Goal: Task Accomplishment & Management: Complete application form

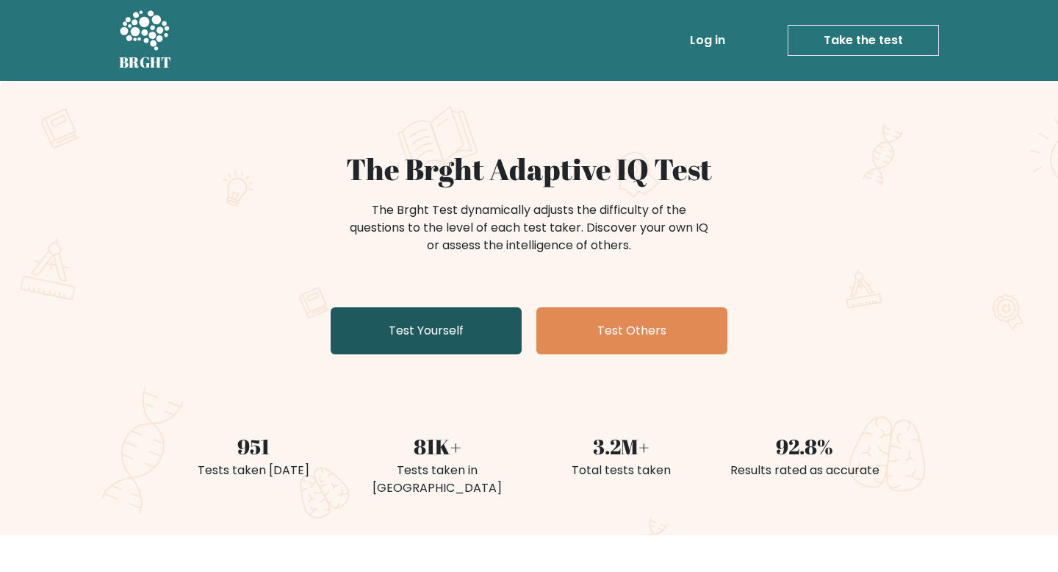
click at [475, 347] on link "Test Yourself" at bounding box center [426, 330] width 191 height 47
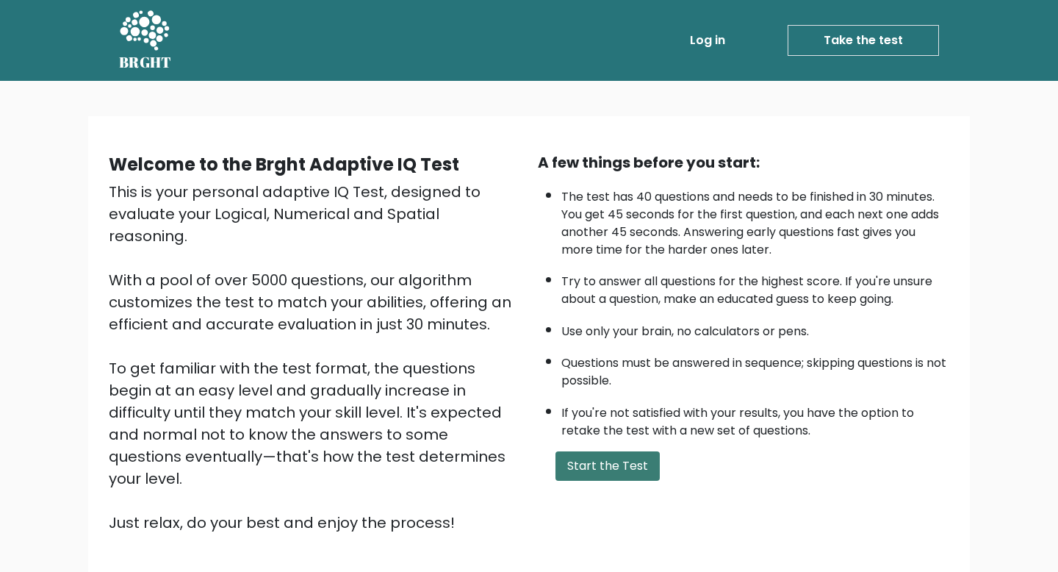
click at [617, 473] on button "Start the Test" at bounding box center [608, 465] width 104 height 29
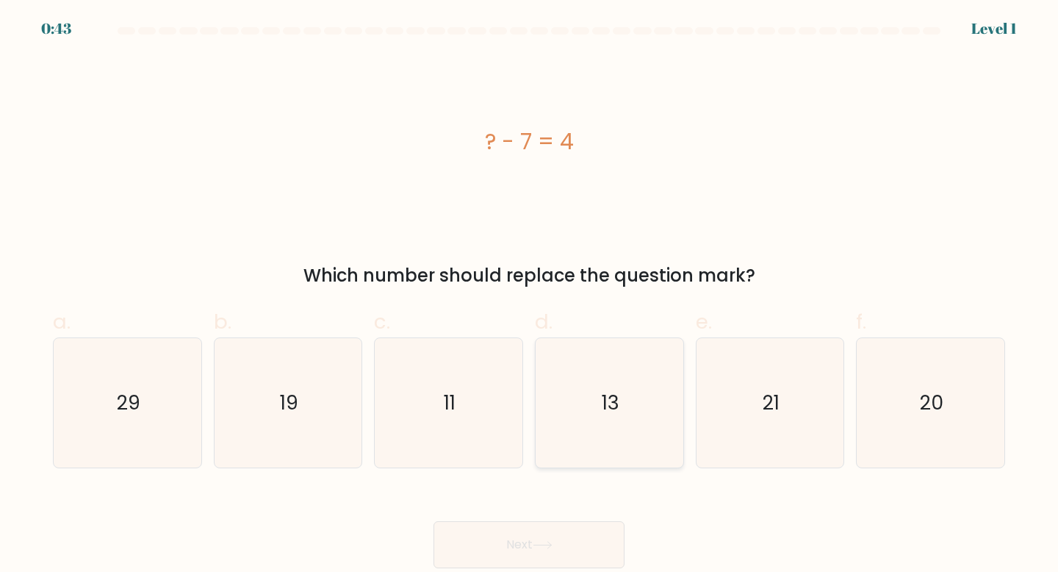
click at [585, 437] on icon "13" at bounding box center [610, 403] width 130 height 130
click at [530, 295] on input "d. 13" at bounding box center [529, 291] width 1 height 10
radio input "true"
click at [585, 437] on icon "13" at bounding box center [609, 403] width 129 height 129
click at [530, 295] on input "d. 13" at bounding box center [529, 291] width 1 height 10
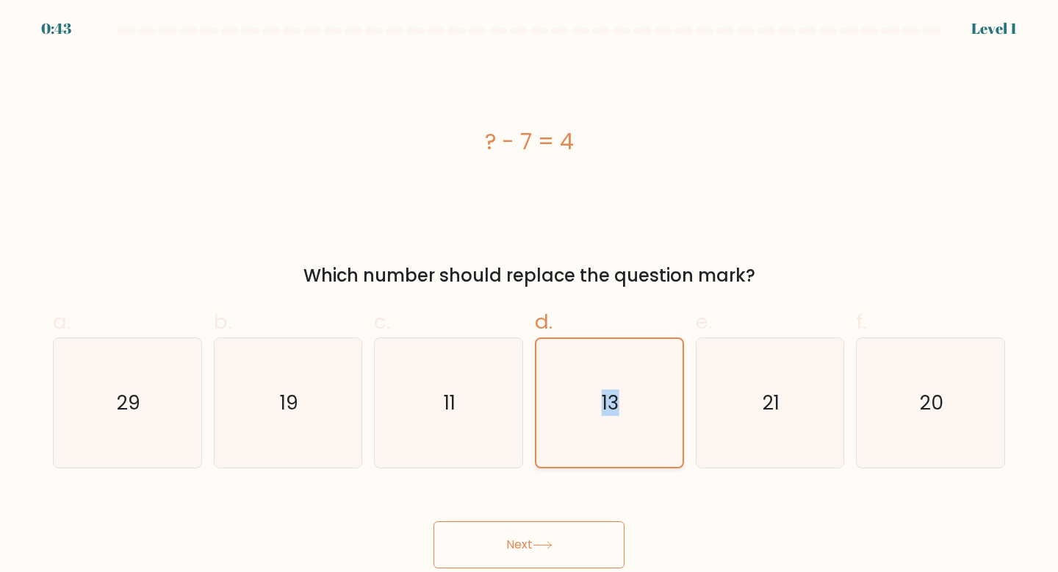
click at [585, 437] on icon "13" at bounding box center [609, 403] width 129 height 129
click at [530, 295] on input "d. 13" at bounding box center [529, 291] width 1 height 10
click at [585, 437] on icon "13" at bounding box center [609, 403] width 129 height 129
click at [530, 295] on input "d. 13" at bounding box center [529, 291] width 1 height 10
click at [409, 418] on icon "11" at bounding box center [449, 403] width 130 height 130
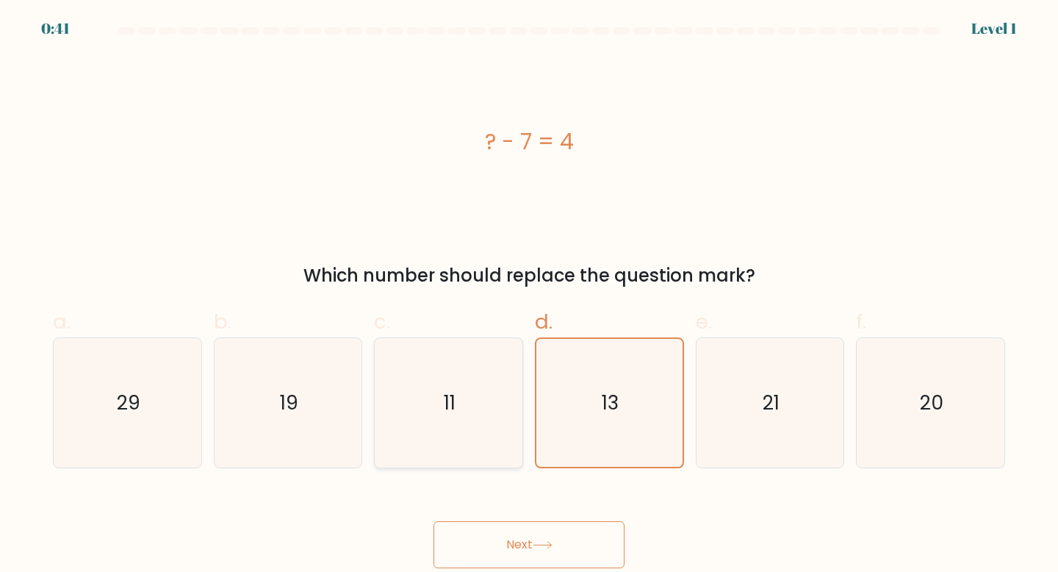
click at [529, 295] on input "c. 11" at bounding box center [529, 291] width 1 height 10
radio input "true"
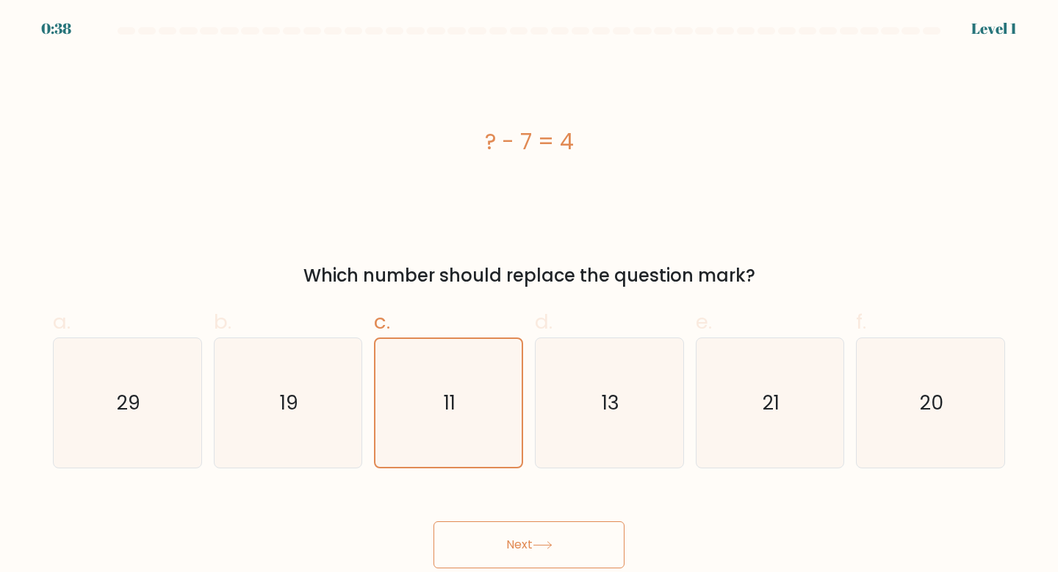
click at [491, 556] on button "Next" at bounding box center [529, 544] width 191 height 47
